Goal: Find specific page/section: Find specific page/section

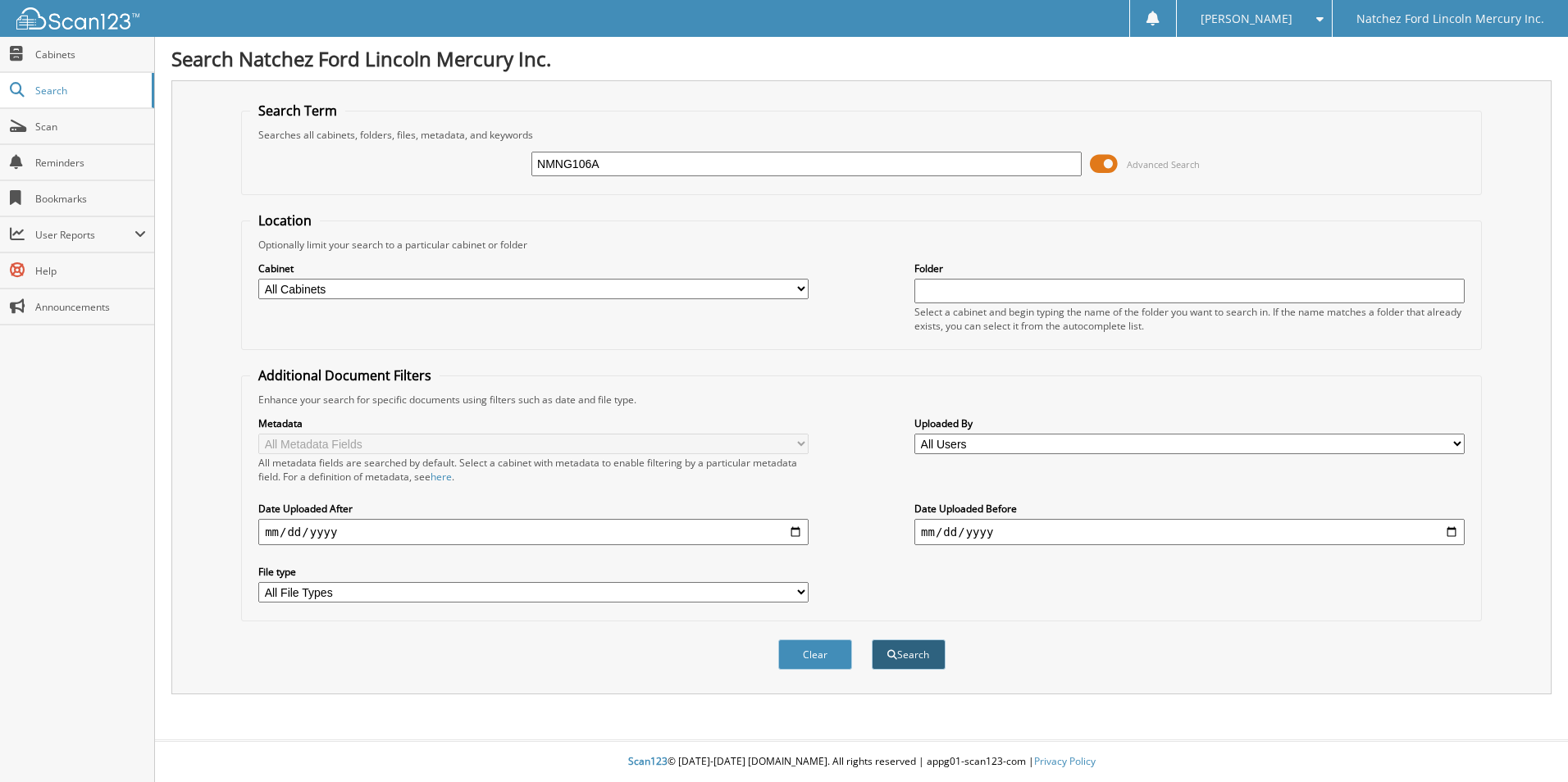
type input "NMNG106A"
click at [907, 650] on button "Search" at bounding box center [908, 654] width 74 height 30
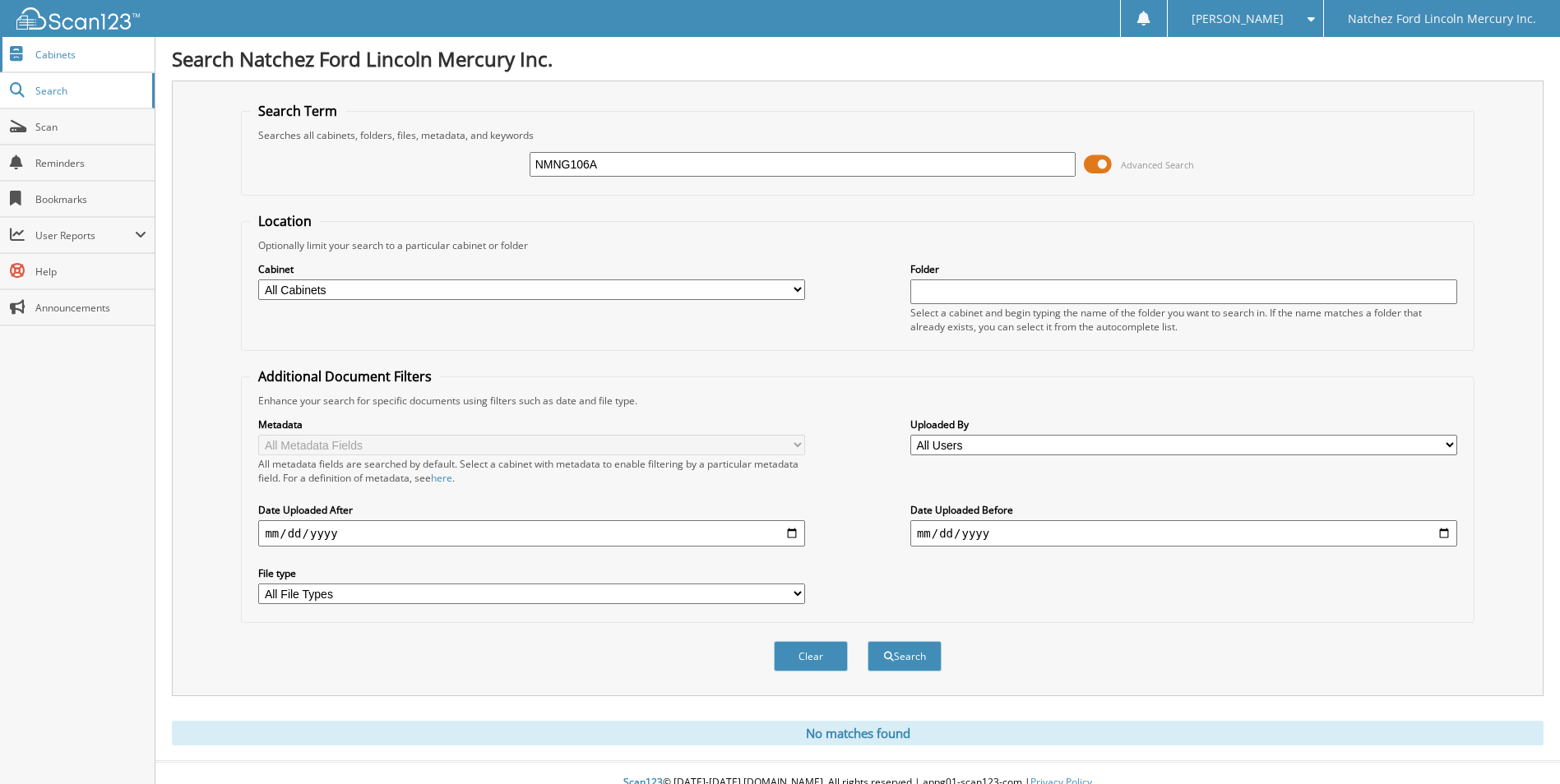
click at [76, 58] on span "Cabinets" at bounding box center [91, 54] width 111 height 14
